Goal: Task Accomplishment & Management: Manage account settings

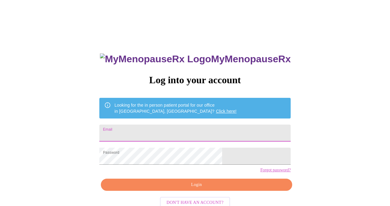
click at [202, 131] on input "Email" at bounding box center [194, 133] width 191 height 17
type input "[EMAIL_ADDRESS][DOMAIN_NAME]"
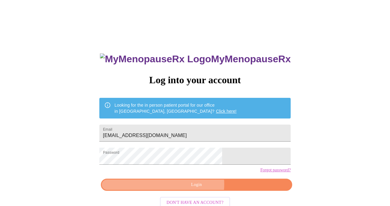
click at [196, 189] on span "Login" at bounding box center [196, 185] width 177 height 8
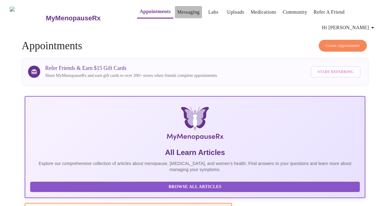
click at [178, 12] on link "Messaging" at bounding box center [188, 12] width 22 height 9
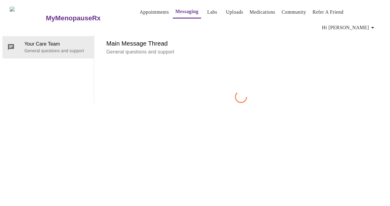
scroll to position [23, 0]
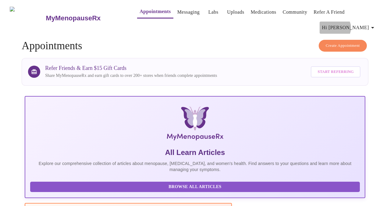
click at [366, 23] on span "Hi [PERSON_NAME]" at bounding box center [349, 27] width 54 height 9
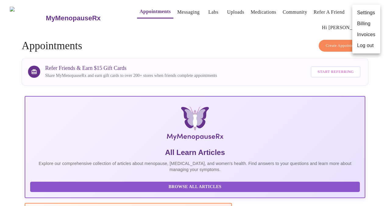
click at [364, 43] on li "Log out" at bounding box center [366, 45] width 28 height 11
